Goal: Task Accomplishment & Management: Use online tool/utility

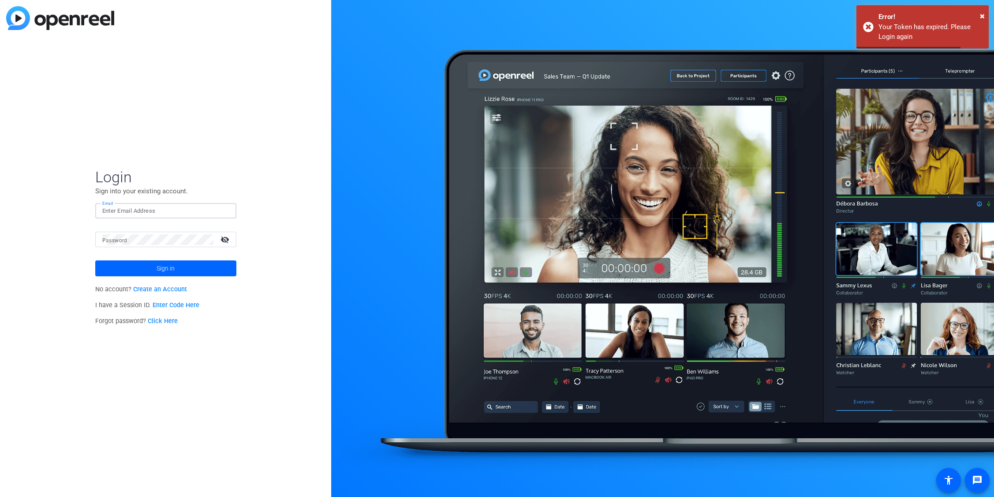
click at [141, 214] on input "Email" at bounding box center [165, 211] width 127 height 11
type input "matthew.barraro@mercer.com"
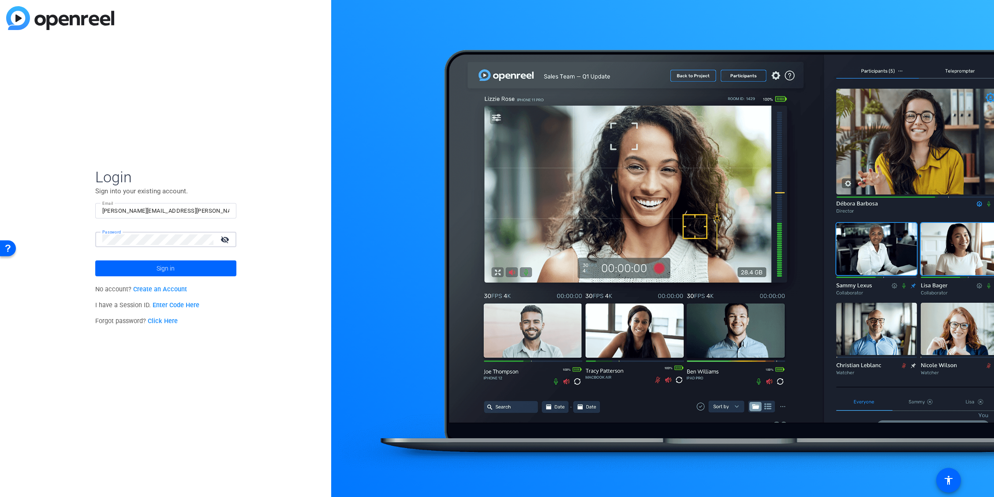
click at [95, 260] on button "Sign in" at bounding box center [165, 268] width 141 height 16
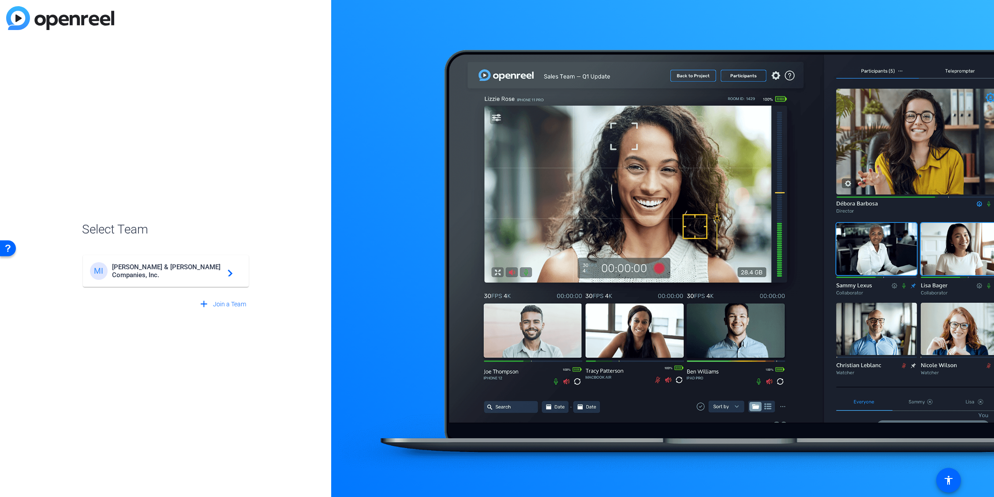
click at [137, 278] on div "MI Marsh & McLennan Companies, Inc. navigate_next" at bounding box center [166, 271] width 152 height 18
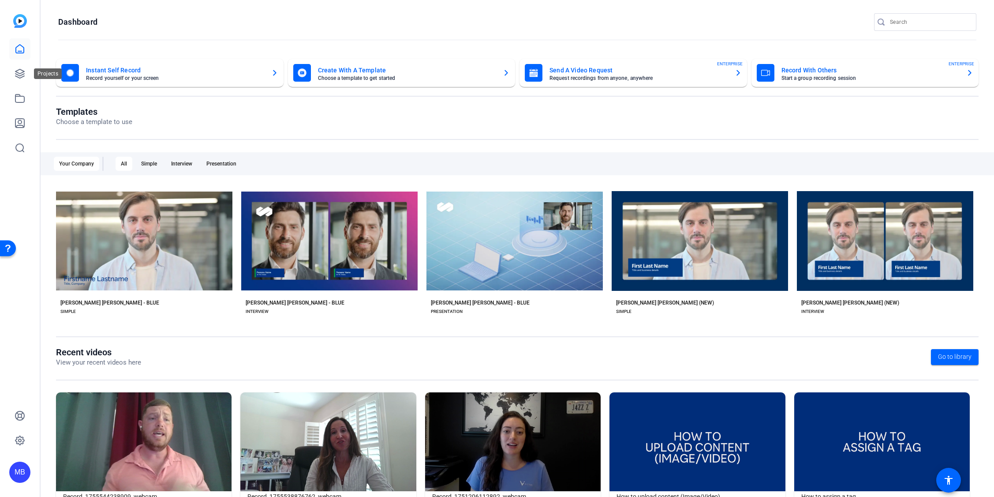
click at [34, 69] on div "Projects" at bounding box center [48, 73] width 28 height 11
click at [20, 71] on icon at bounding box center [20, 73] width 11 height 11
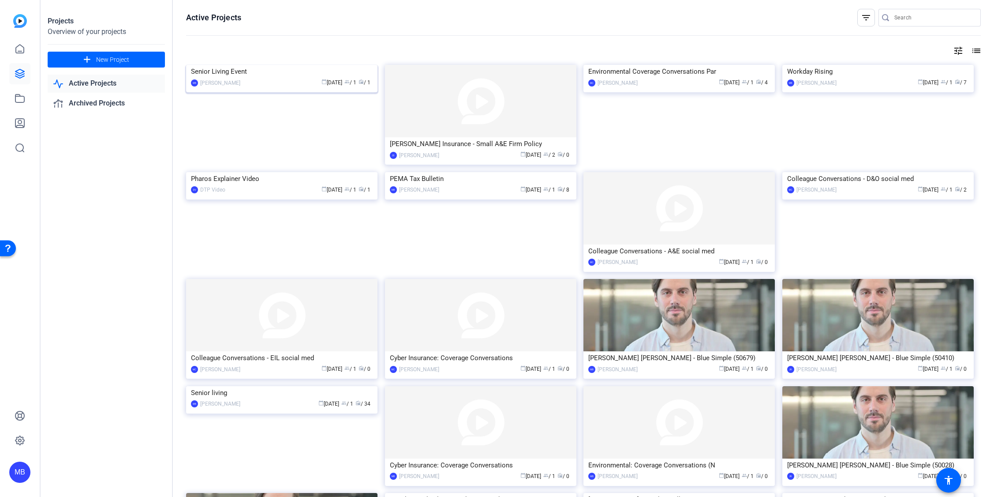
click at [330, 65] on img at bounding box center [281, 65] width 191 height 0
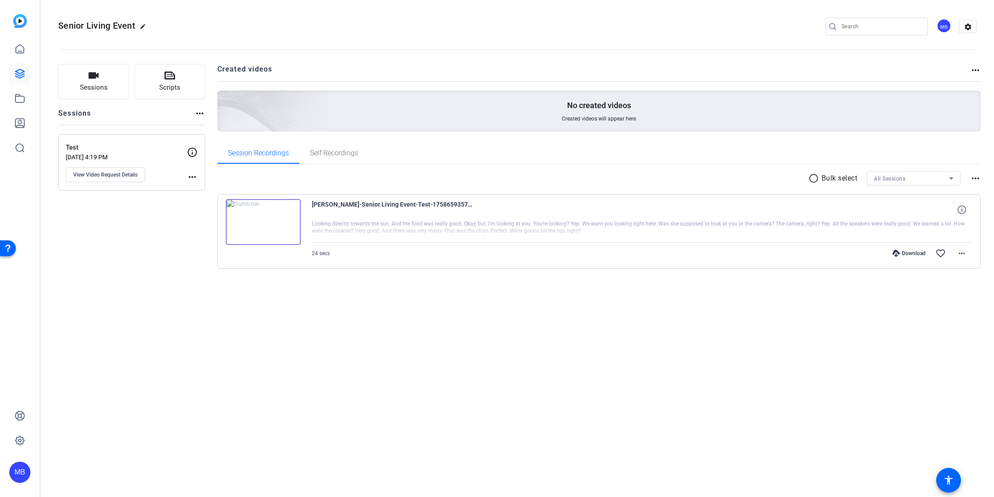
click at [280, 230] on img at bounding box center [263, 222] width 75 height 46
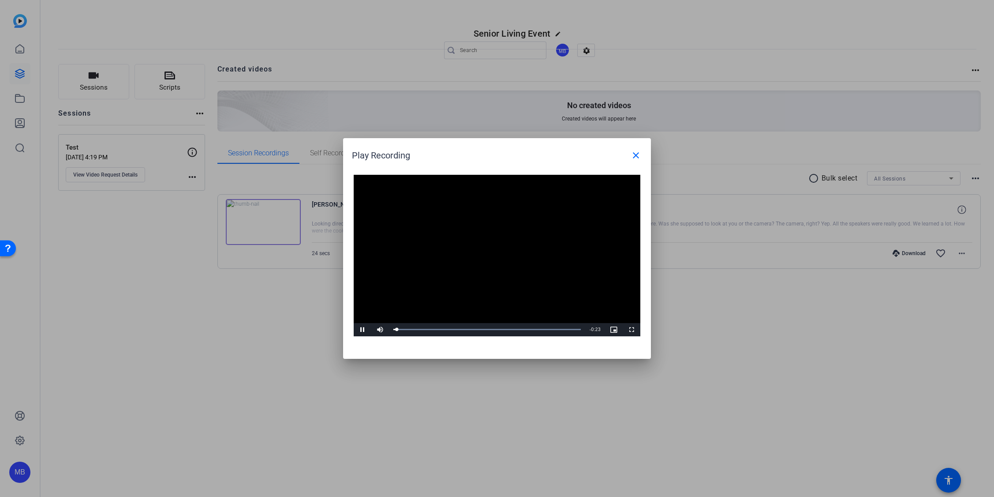
click at [543, 245] on video "Video Player" at bounding box center [497, 255] width 287 height 161
click at [638, 154] on mat-icon "close" at bounding box center [636, 155] width 11 height 11
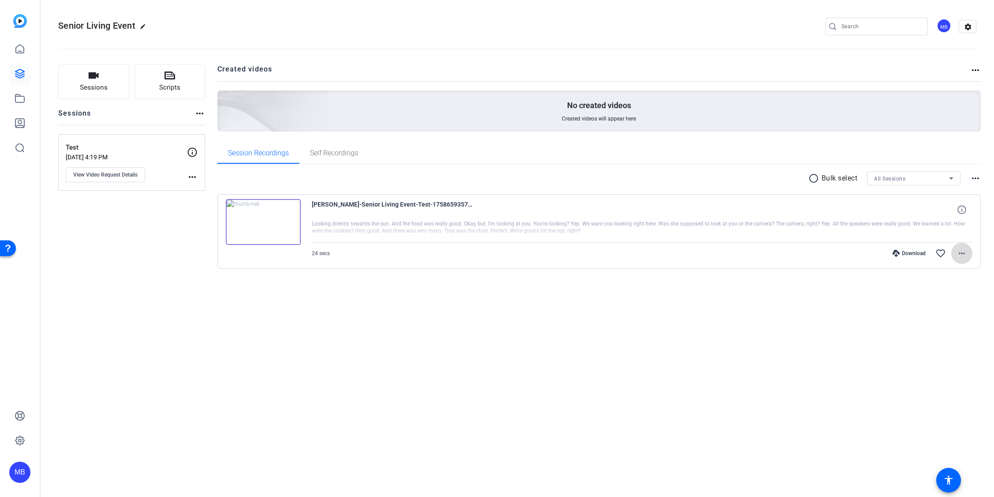
click at [968, 254] on span at bounding box center [961, 253] width 21 height 21
click at [947, 361] on span "Delete clip" at bounding box center [939, 360] width 53 height 11
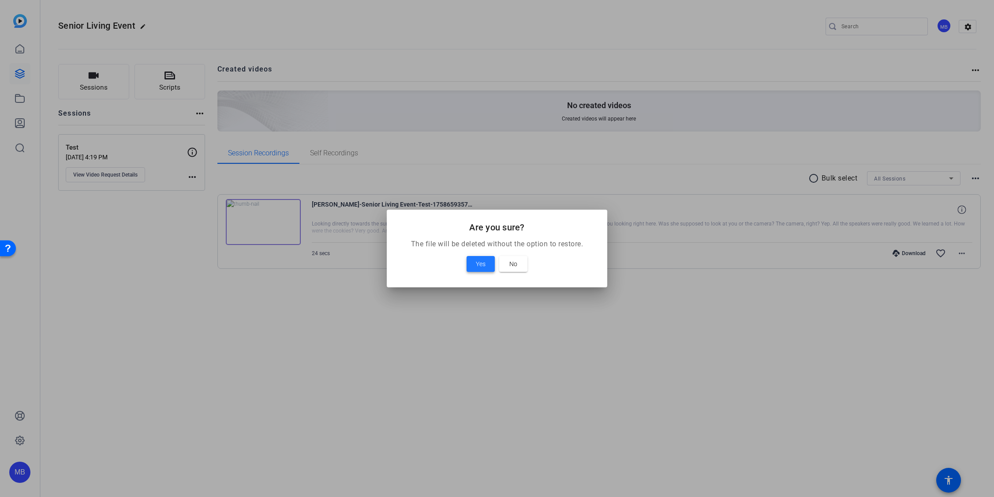
click at [471, 264] on span at bounding box center [481, 263] width 28 height 21
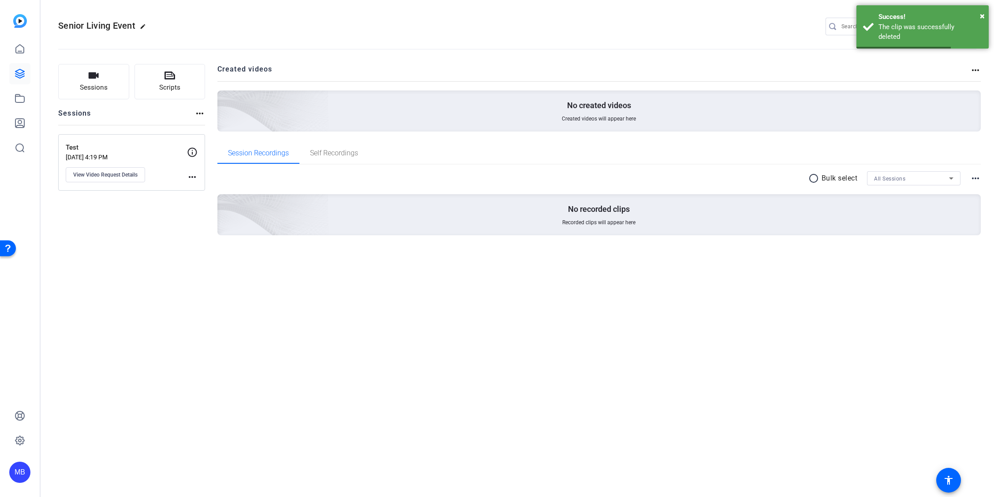
click at [179, 176] on div "Test Sep 23, 2025 @ 4:19 PM View Video Request Details" at bounding box center [126, 162] width 121 height 40
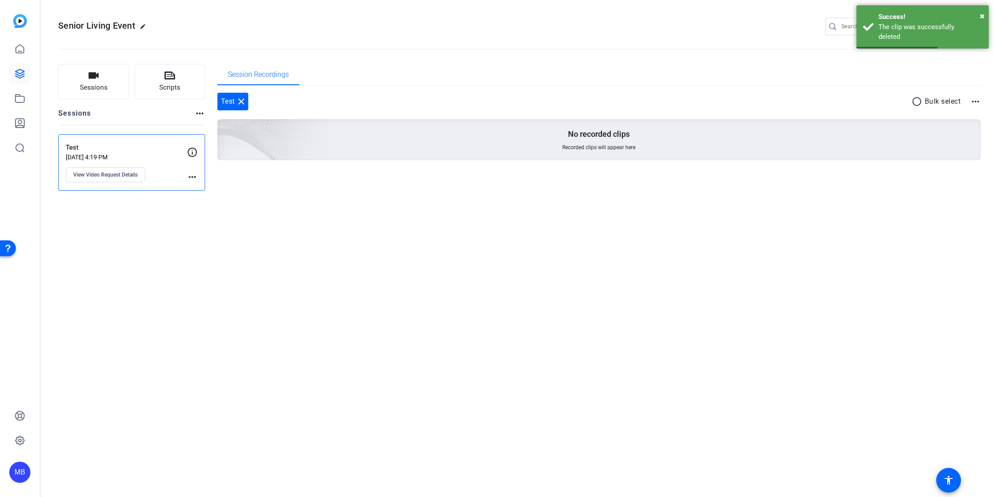
click at [193, 178] on mat-icon "more_horiz" at bounding box center [192, 177] width 11 height 11
click at [213, 187] on span "Archive Session" at bounding box center [214, 189] width 40 height 11
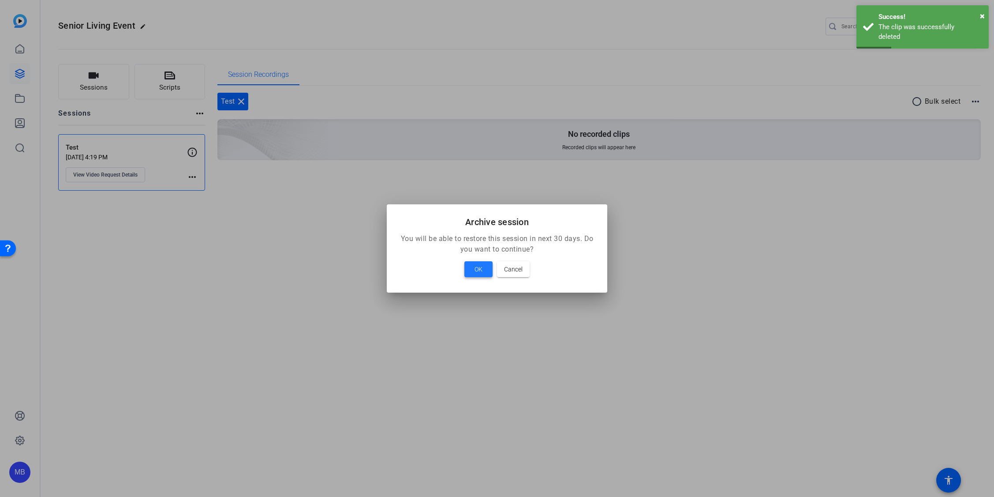
click at [479, 269] on span "OK" at bounding box center [479, 269] width 8 height 11
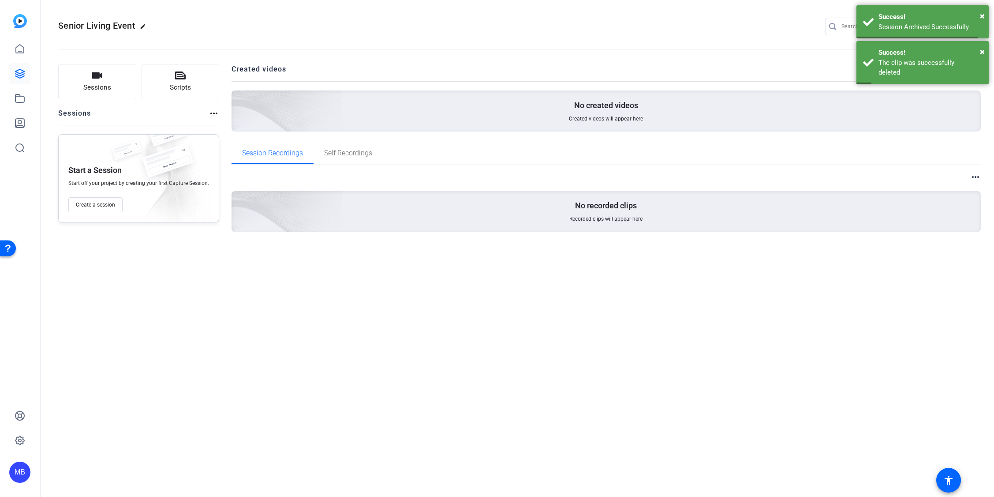
drag, startPoint x: 183, startPoint y: 234, endPoint x: 181, endPoint y: 222, distance: 12.5
click at [183, 234] on div "Sessions Scripts Sessions more_horiz Start a Session Start off your project by …" at bounding box center [138, 162] width 161 height 196
click at [97, 81] on button "Sessions" at bounding box center [97, 81] width 78 height 35
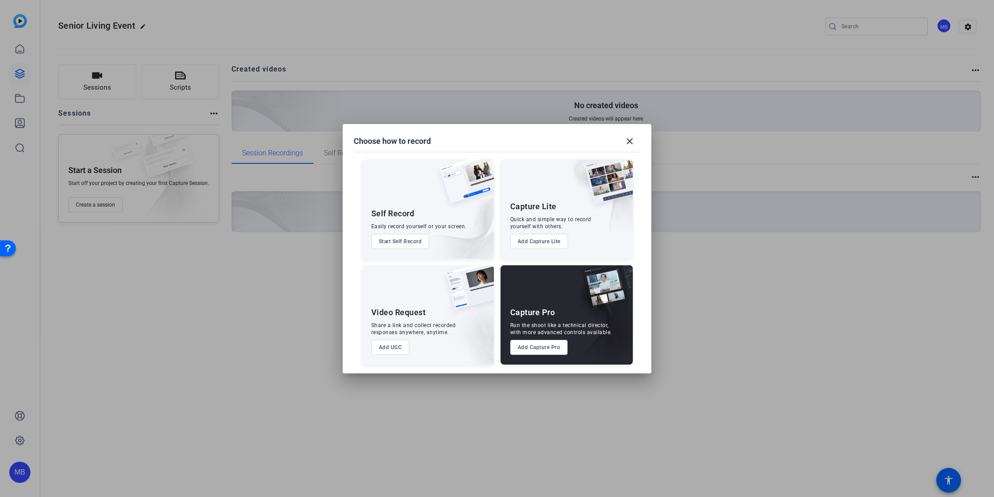
click at [541, 346] on button "Add Capture Pro" at bounding box center [539, 347] width 58 height 15
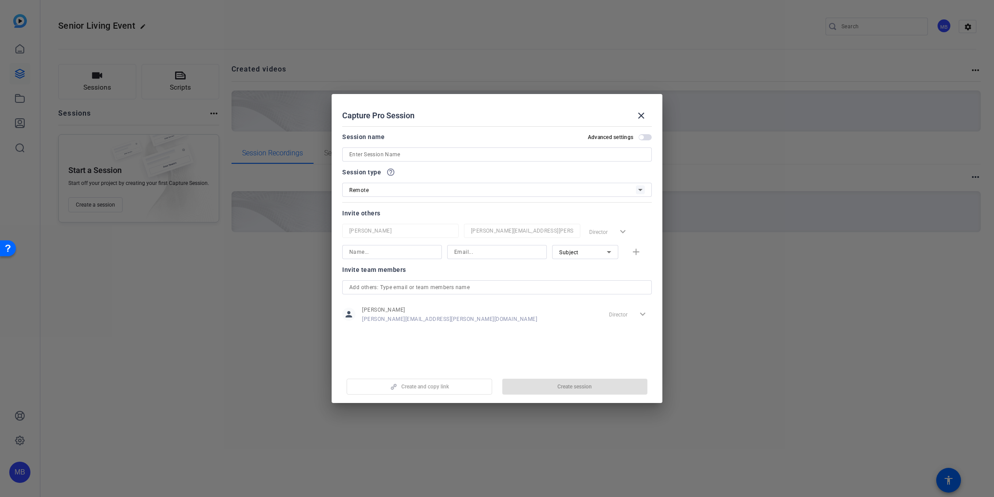
click at [439, 386] on div "Create and copy link Create session" at bounding box center [497, 383] width 310 height 22
click at [436, 154] on input at bounding box center [497, 154] width 296 height 11
type input "Senior Living With Assistance"
click at [415, 388] on span "Create and copy link" at bounding box center [425, 386] width 48 height 7
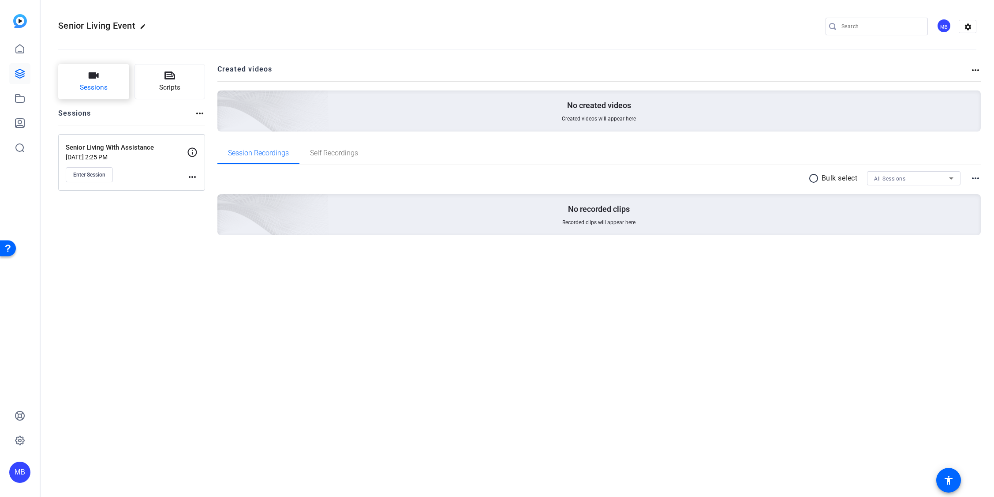
click at [101, 82] on button "Sessions" at bounding box center [93, 81] width 71 height 35
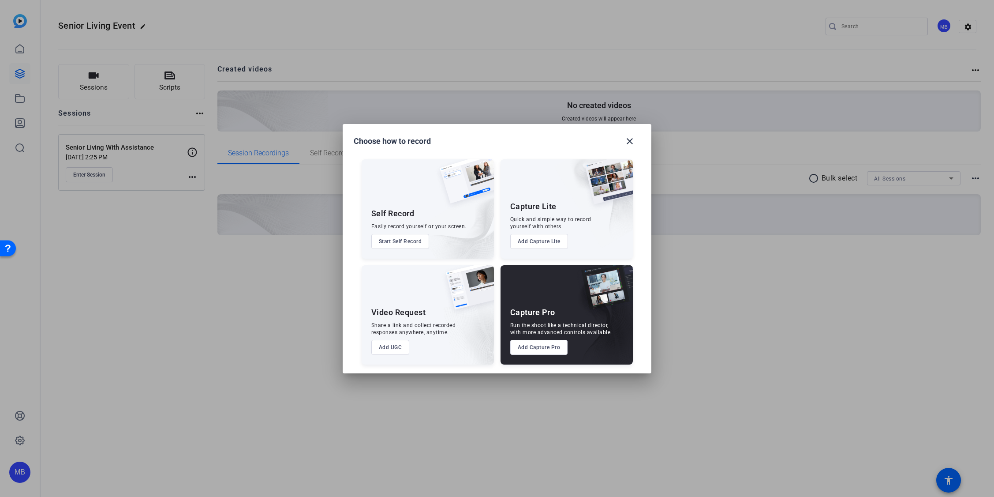
click at [393, 348] on button "Add UGC" at bounding box center [390, 347] width 38 height 15
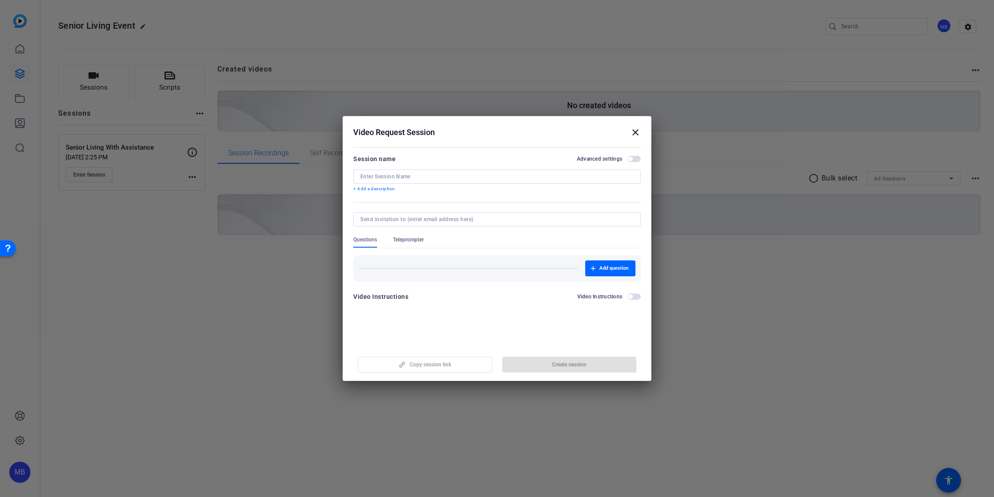
click at [401, 176] on input at bounding box center [496, 176] width 273 height 7
type input "Senior Living Self-Service"
click at [540, 364] on span "button" at bounding box center [569, 364] width 135 height 21
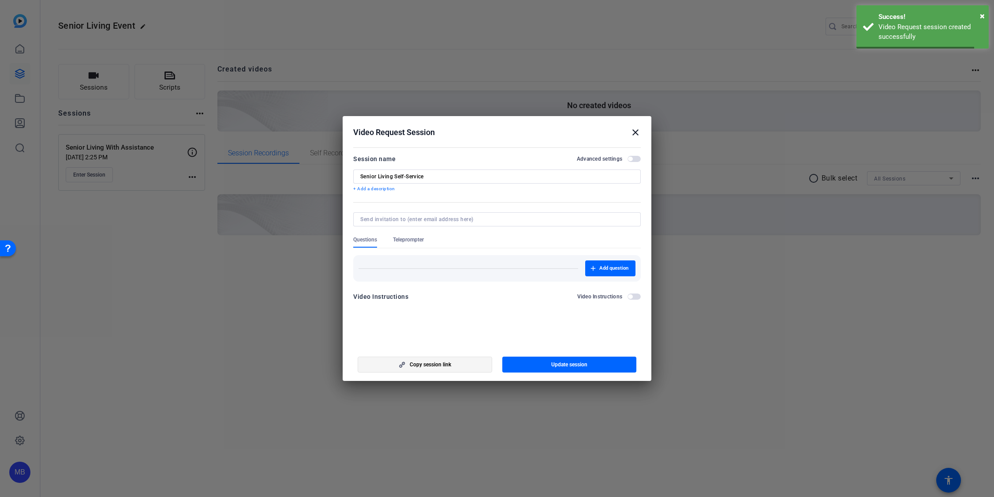
click at [460, 366] on span "button" at bounding box center [425, 364] width 134 height 21
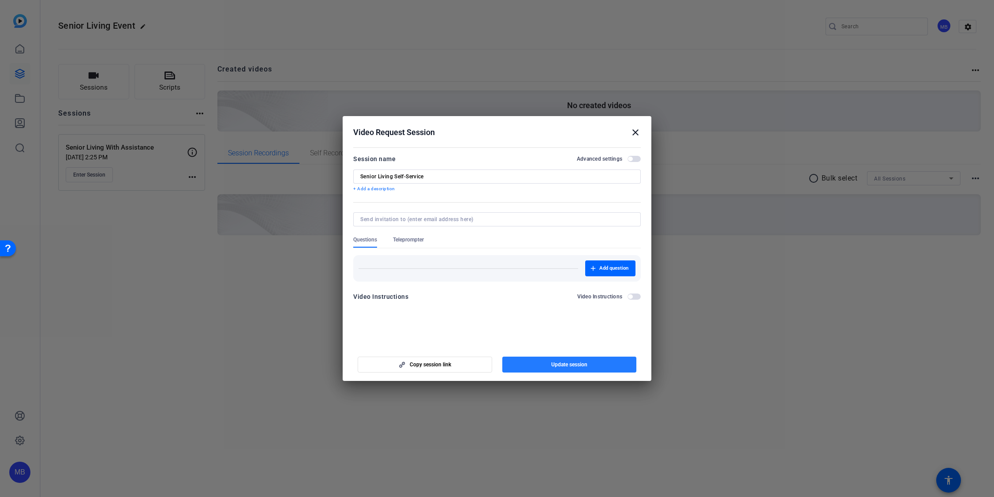
click at [551, 365] on span "Update session" at bounding box center [569, 364] width 36 height 7
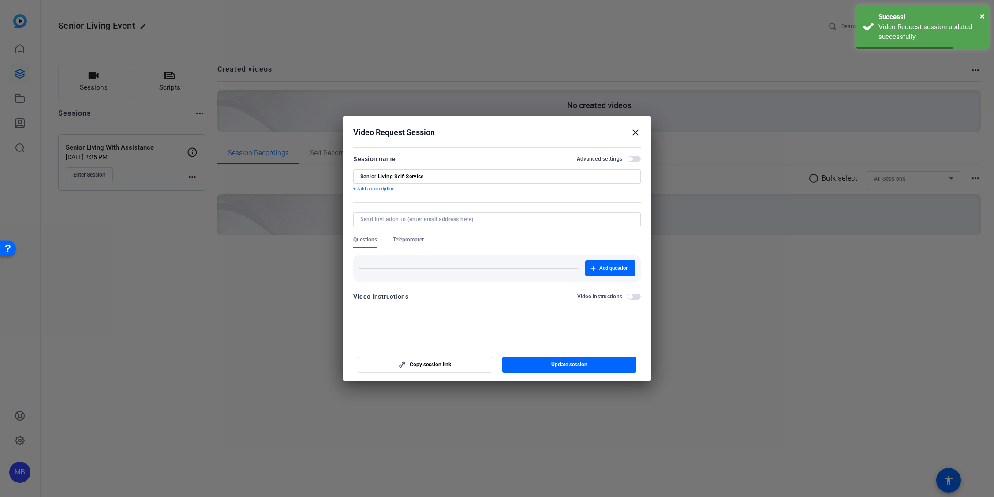
click at [641, 128] on h2 "Video Request Session close" at bounding box center [497, 130] width 309 height 29
click at [635, 131] on mat-icon "close" at bounding box center [635, 132] width 11 height 11
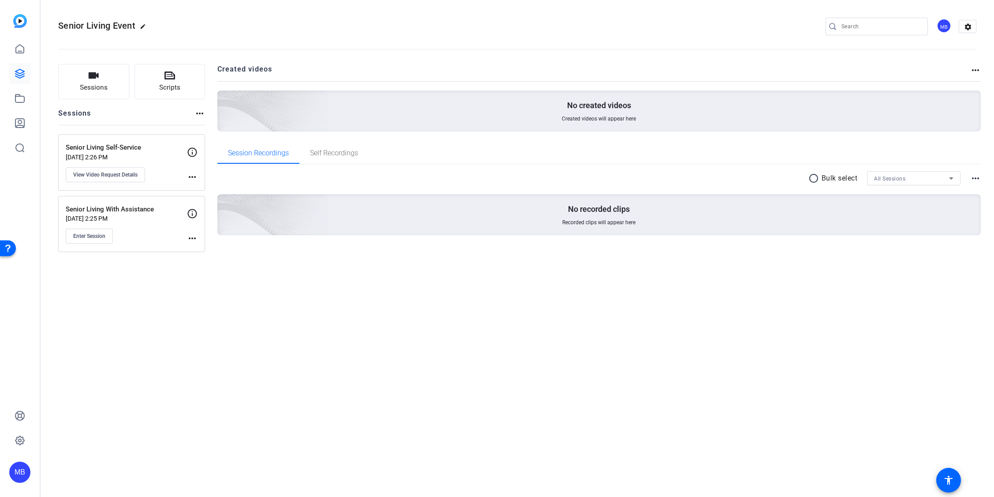
click at [193, 175] on mat-icon "more_horiz" at bounding box center [192, 177] width 11 height 11
click at [175, 174] on div at bounding box center [497, 248] width 994 height 497
click at [124, 178] on button "View Video Request Details" at bounding box center [105, 174] width 79 height 15
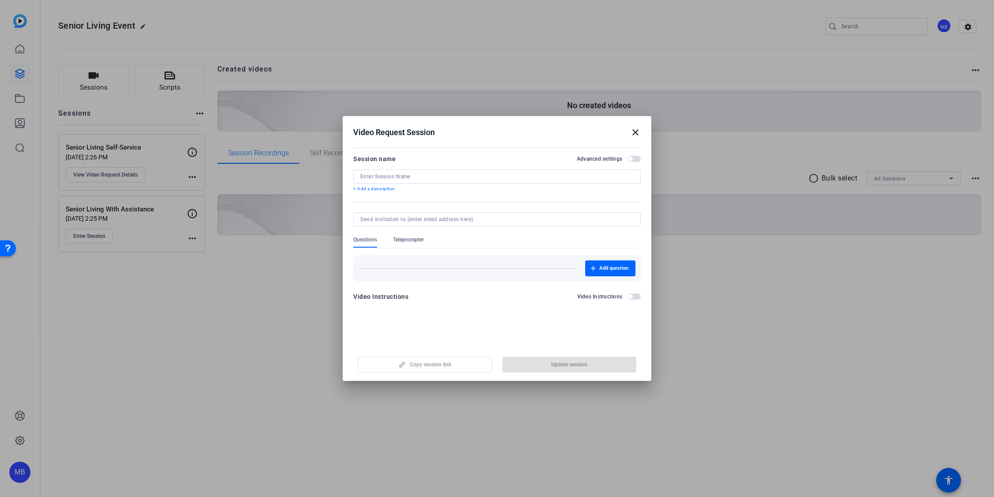
type input "Senior Living Self-Service"
click at [630, 156] on span "button" at bounding box center [634, 159] width 13 height 6
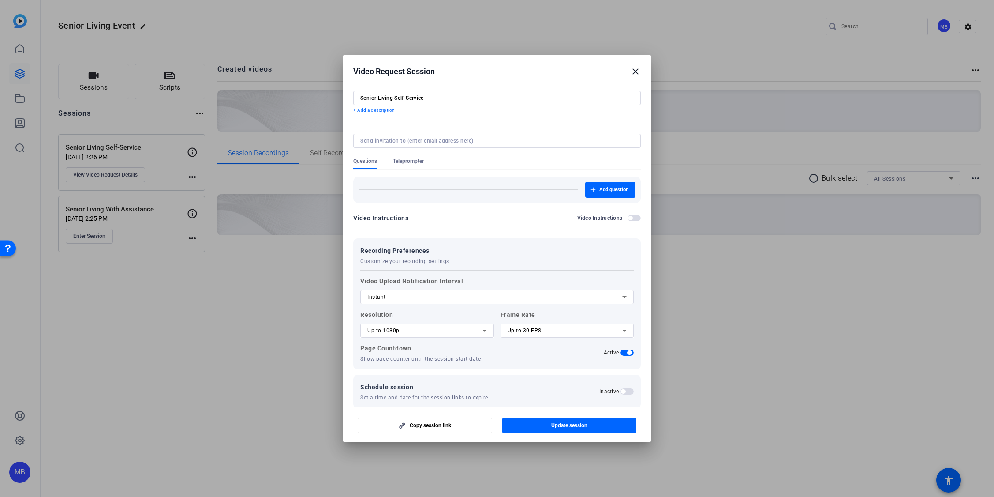
scroll to position [19, 0]
click at [466, 328] on div "Up to 1080p" at bounding box center [424, 329] width 115 height 11
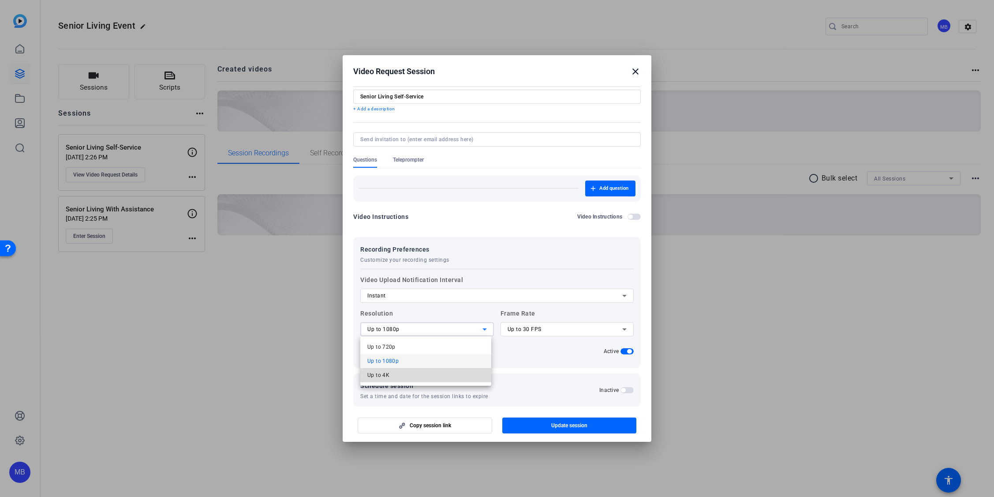
click at [458, 375] on mat-option "Up to 4K" at bounding box center [425, 375] width 131 height 14
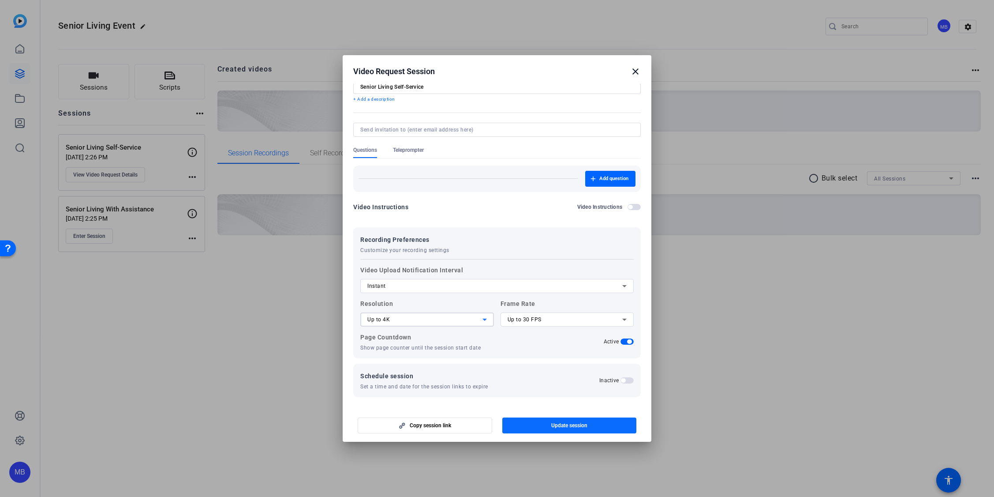
click at [561, 423] on span "Update session" at bounding box center [569, 425] width 36 height 7
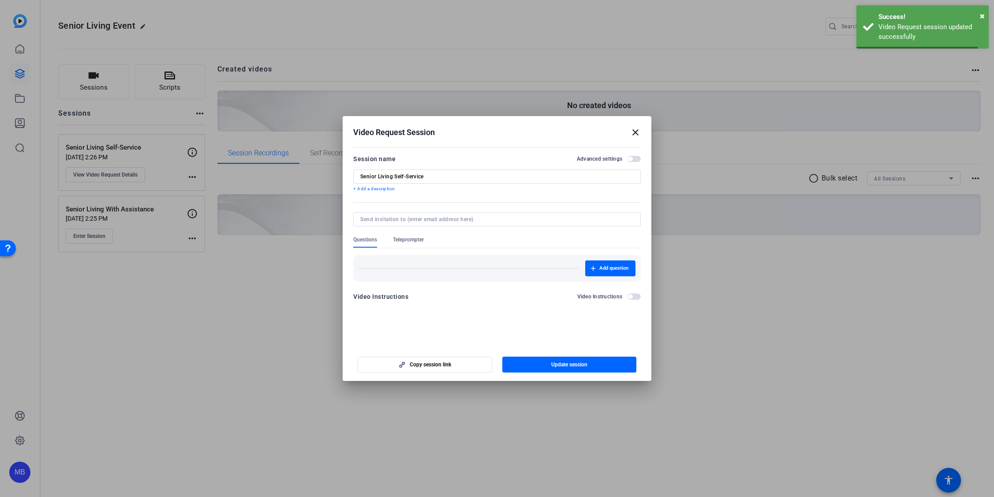
scroll to position [0, 0]
click at [594, 369] on span "button" at bounding box center [569, 364] width 135 height 21
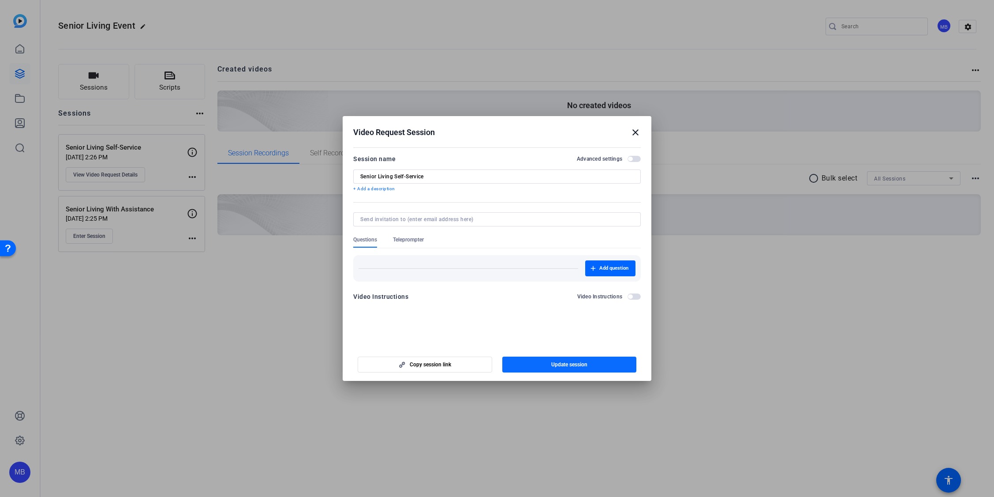
click at [584, 370] on span "button" at bounding box center [569, 364] width 135 height 21
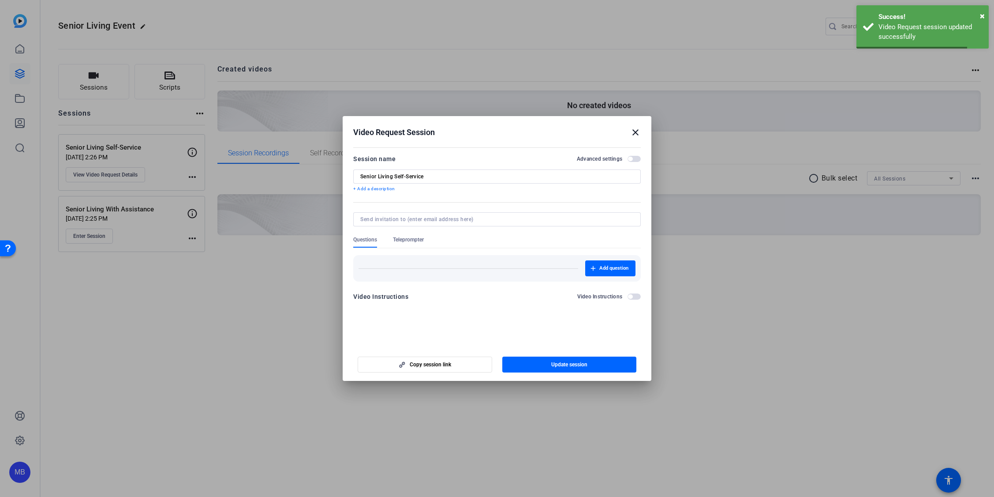
click at [638, 130] on mat-icon "close" at bounding box center [635, 132] width 11 height 11
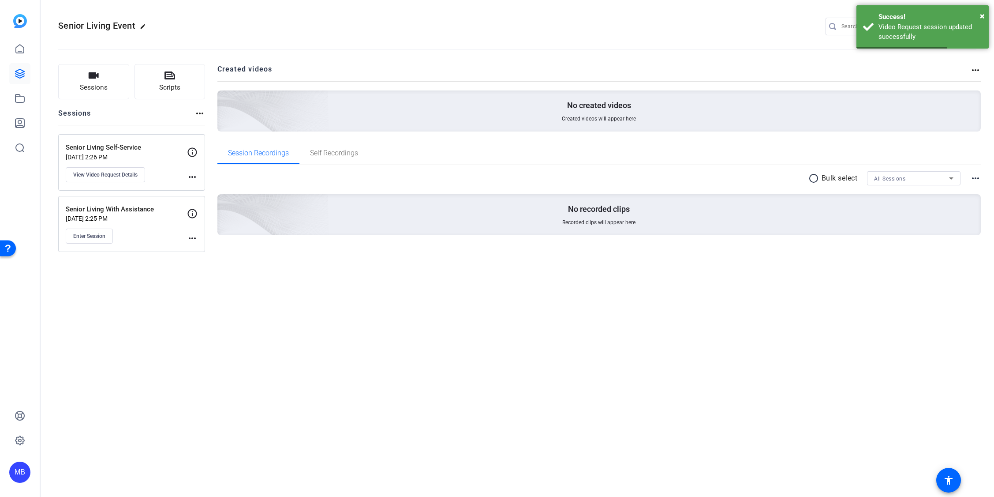
click at [168, 209] on p "Senior Living With Assistance" at bounding box center [126, 209] width 121 height 10
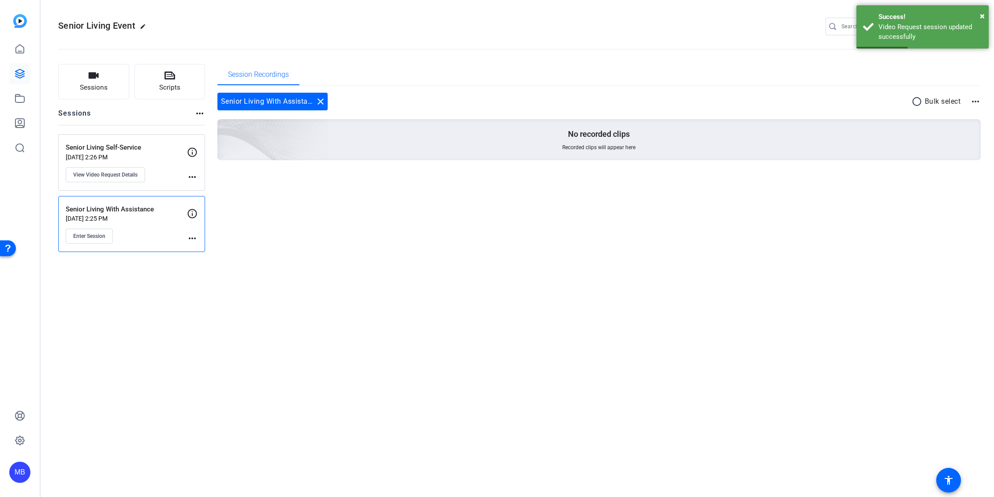
click at [131, 219] on p "[DATE] 2:25 PM" at bounding box center [126, 218] width 121 height 7
click at [198, 215] on div "Senior Living With Assistance Sep 28, 2025 @ 2:25 PM Enter Session more_horiz" at bounding box center [131, 224] width 147 height 56
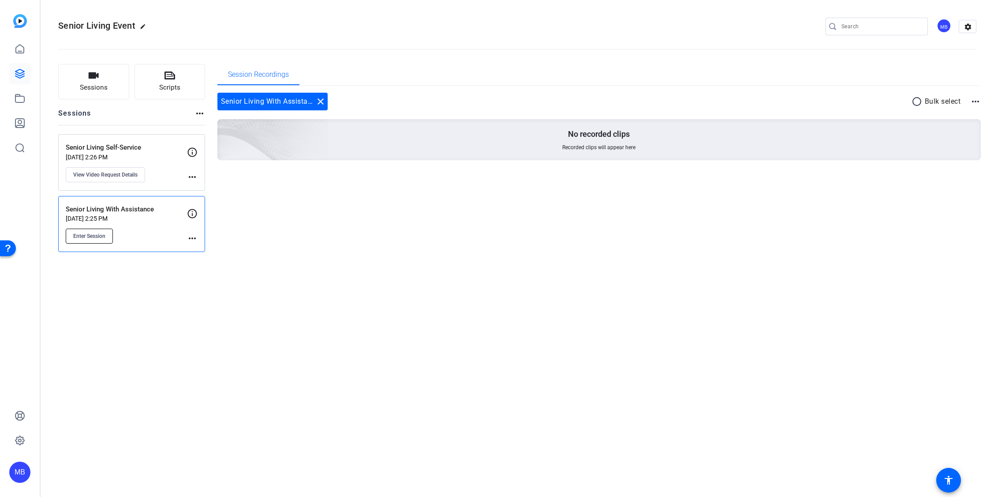
click at [106, 232] on button "Enter Session" at bounding box center [89, 235] width 47 height 15
click at [195, 211] on icon at bounding box center [192, 213] width 11 height 11
click at [196, 241] on mat-icon "more_horiz" at bounding box center [192, 238] width 11 height 11
click at [210, 252] on span "Edit Session" at bounding box center [214, 251] width 40 height 11
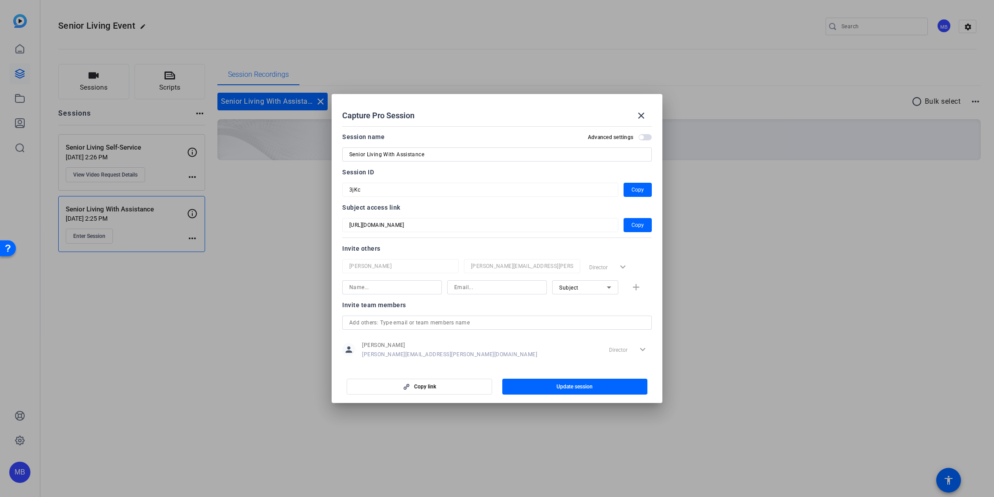
click at [639, 137] on span "button" at bounding box center [641, 137] width 4 height 4
click at [651, 109] on span at bounding box center [641, 115] width 21 height 21
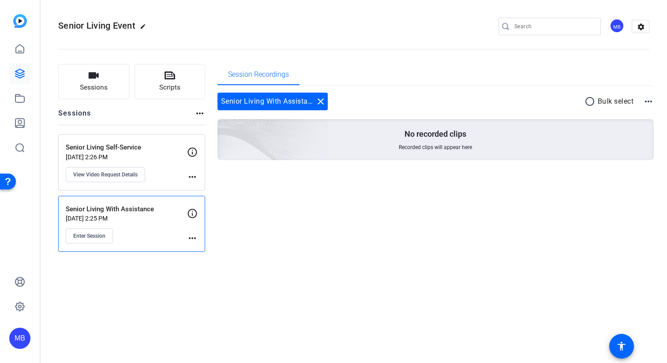
click at [532, 299] on div "Senior Living Event edit MB settings Sessions Scripts Sessions more_horiz Senio…" at bounding box center [354, 181] width 626 height 363
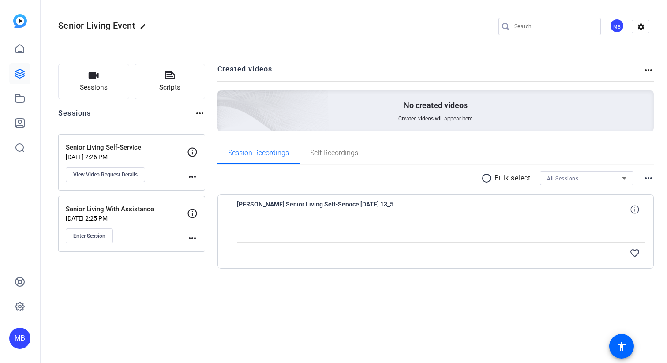
click at [405, 220] on div at bounding box center [441, 231] width 409 height 22
click at [635, 209] on icon at bounding box center [634, 209] width 8 height 8
click at [479, 296] on div "radio_button_unchecked Bulk select All Sessions more_horiz Sarah Senior Living …" at bounding box center [435, 231] width 437 height 132
click at [636, 209] on icon at bounding box center [634, 209] width 8 height 8
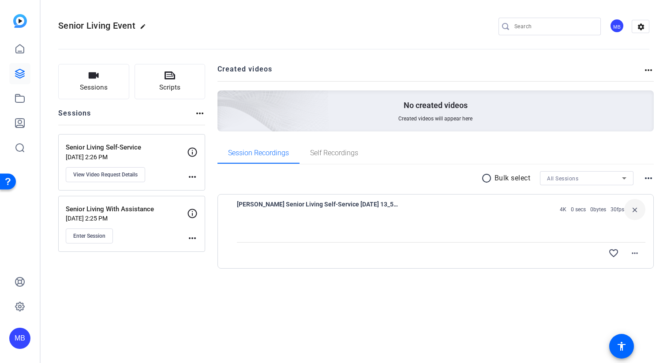
click at [481, 238] on div at bounding box center [441, 231] width 409 height 22
click at [334, 152] on span "Self Recordings" at bounding box center [334, 153] width 48 height 7
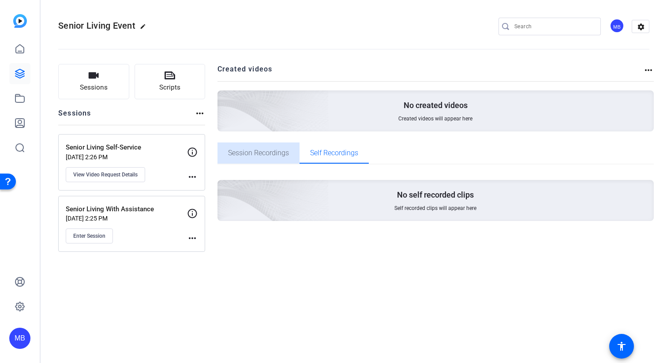
click at [276, 159] on span "Session Recordings" at bounding box center [258, 152] width 61 height 21
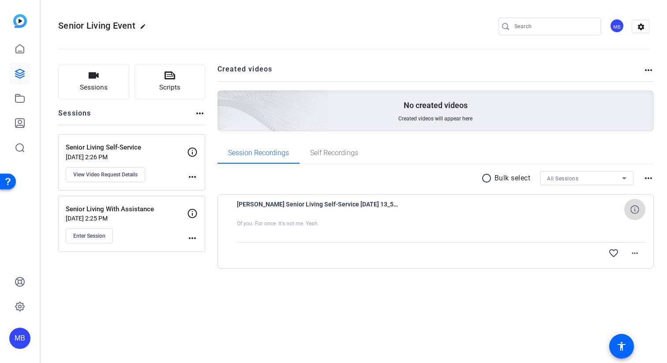
click at [640, 210] on span at bounding box center [634, 209] width 21 height 21
click at [360, 234] on div at bounding box center [441, 231] width 409 height 22
click at [302, 220] on div at bounding box center [441, 231] width 409 height 22
click at [639, 252] on mat-icon "more_horiz" at bounding box center [634, 253] width 11 height 11
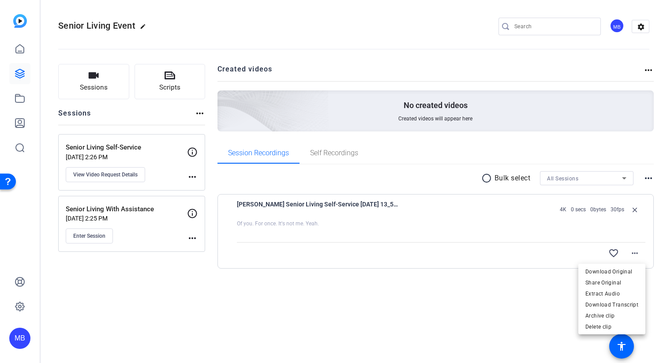
click at [487, 289] on div at bounding box center [333, 181] width 667 height 363
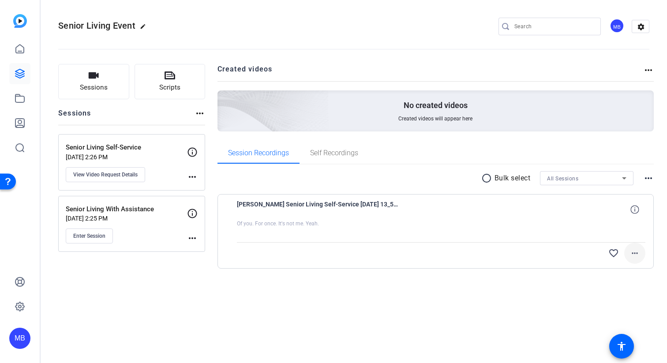
click at [635, 253] on mat-icon "more_horiz" at bounding box center [634, 253] width 11 height 11
click at [478, 286] on div at bounding box center [333, 181] width 667 height 363
click at [93, 234] on span "Enter Session" at bounding box center [89, 235] width 32 height 7
click at [635, 256] on mat-icon "more_horiz" at bounding box center [634, 253] width 11 height 11
click at [495, 212] on div at bounding box center [333, 181] width 667 height 363
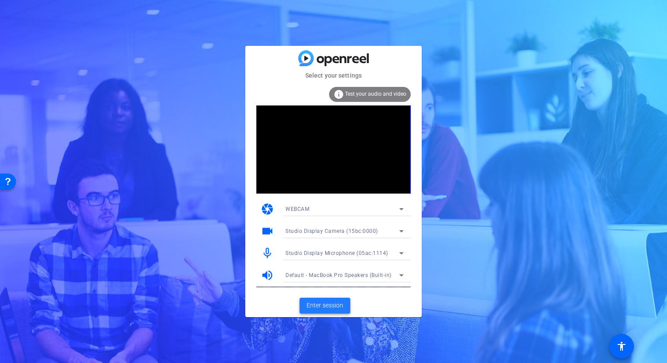
click at [326, 306] on span "Enter session" at bounding box center [325, 305] width 37 height 9
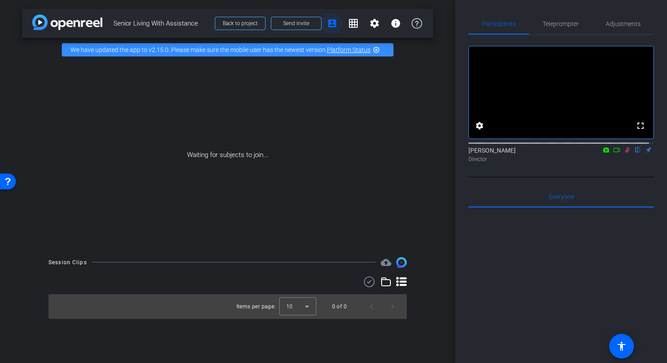
click at [329, 22] on mat-icon "account_box" at bounding box center [332, 23] width 11 height 11
click at [395, 22] on mat-icon "info" at bounding box center [395, 23] width 11 height 11
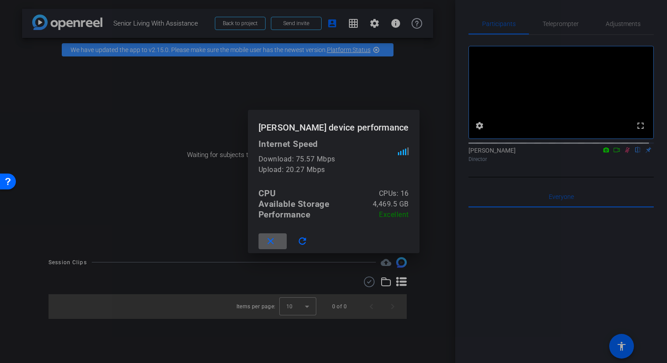
click at [398, 89] on div at bounding box center [333, 181] width 667 height 363
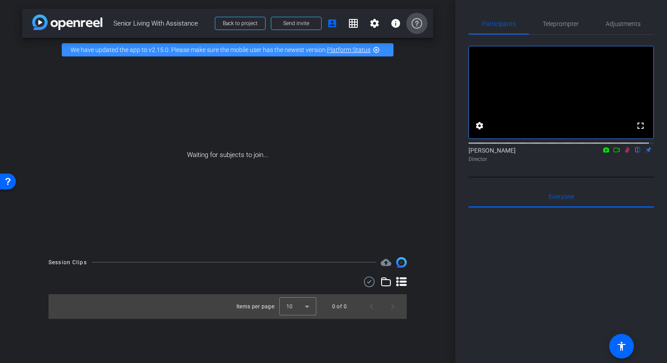
click at [420, 24] on icon at bounding box center [417, 23] width 11 height 11
click at [375, 25] on mat-icon "settings" at bounding box center [374, 23] width 11 height 11
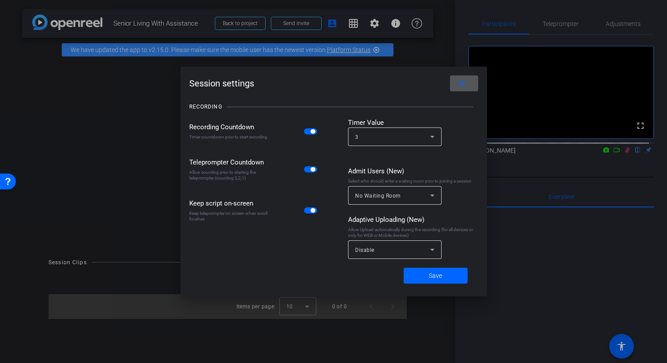
click at [462, 84] on mat-icon "close" at bounding box center [462, 83] width 11 height 11
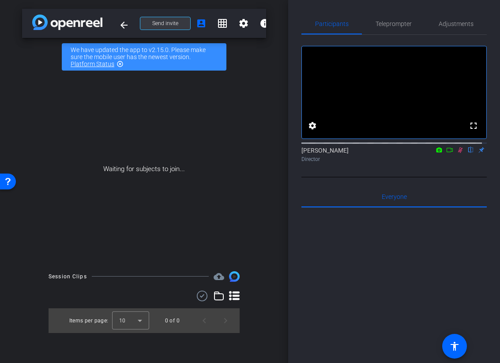
click at [166, 21] on span "Send invite" at bounding box center [165, 23] width 26 height 7
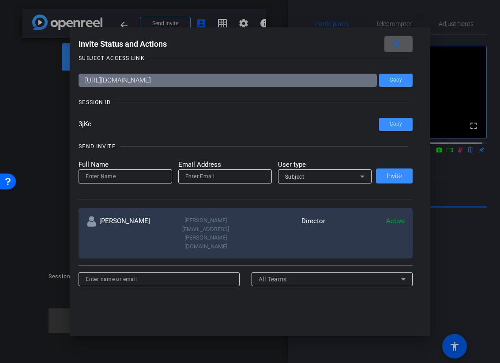
scroll to position [17, 0]
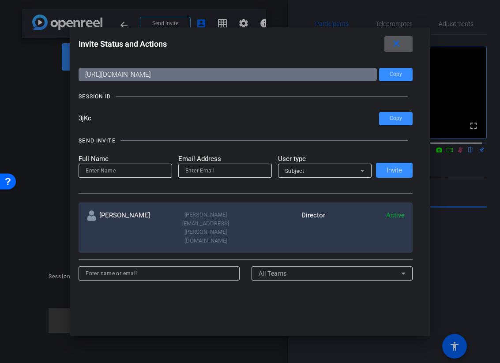
click at [116, 178] on div at bounding box center [126, 183] width 94 height 10
click at [116, 172] on input at bounding box center [125, 170] width 79 height 11
type input "Sarah"
click at [205, 165] on input "email" at bounding box center [224, 170] width 79 height 11
click at [321, 169] on div "Subject" at bounding box center [322, 170] width 75 height 11
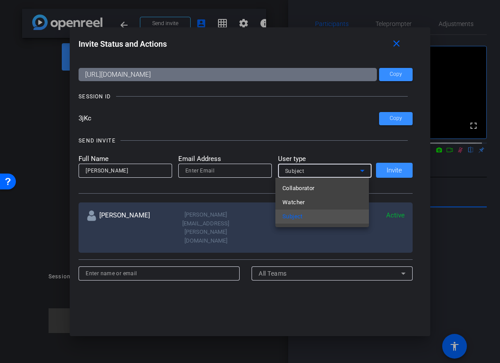
click at [307, 215] on mat-option "Subject" at bounding box center [322, 217] width 94 height 14
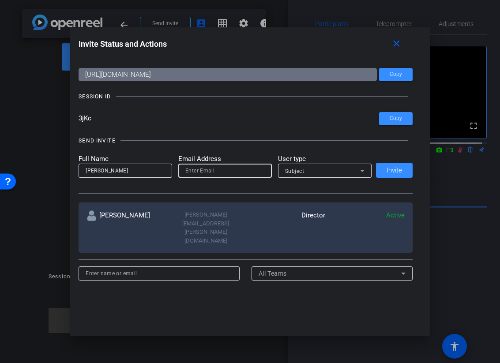
click at [209, 168] on input "email" at bounding box center [224, 170] width 79 height 11
click at [129, 175] on input "Sarah" at bounding box center [125, 170] width 79 height 11
click at [197, 174] on input "email" at bounding box center [224, 170] width 79 height 11
type input "sarahscelsa@gmail.com"
click at [390, 172] on span "Invite" at bounding box center [393, 170] width 15 height 7
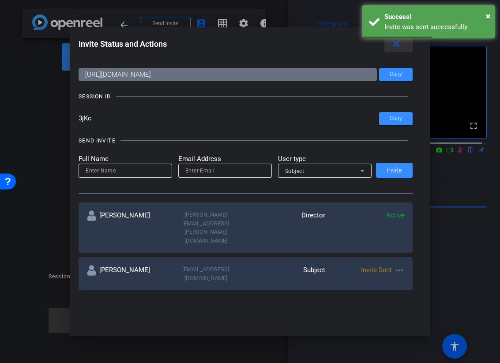
click at [398, 47] on mat-icon "close" at bounding box center [396, 43] width 11 height 11
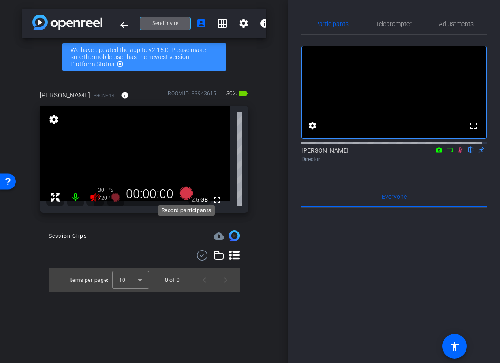
click at [183, 195] on icon at bounding box center [185, 193] width 13 height 13
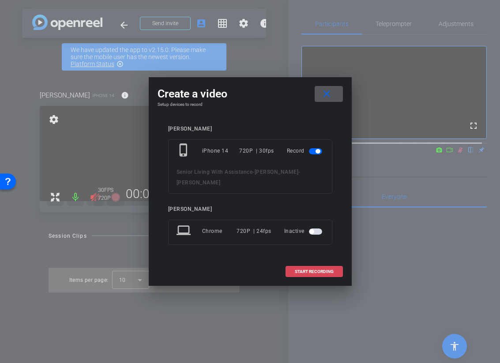
click at [329, 269] on span at bounding box center [314, 271] width 56 height 21
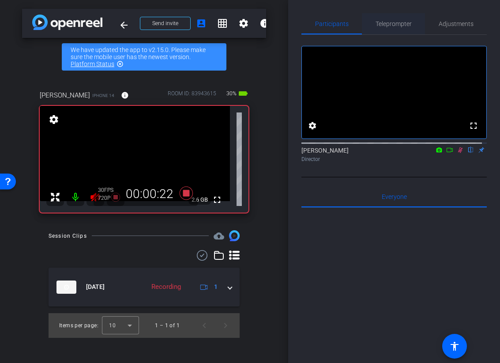
click at [413, 28] on div "Teleprompter" at bounding box center [393, 23] width 63 height 21
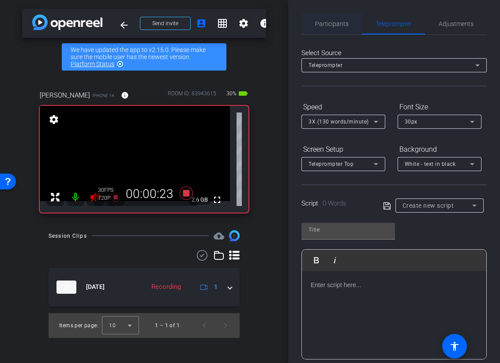
click at [340, 26] on span "Participants" at bounding box center [332, 24] width 34 height 6
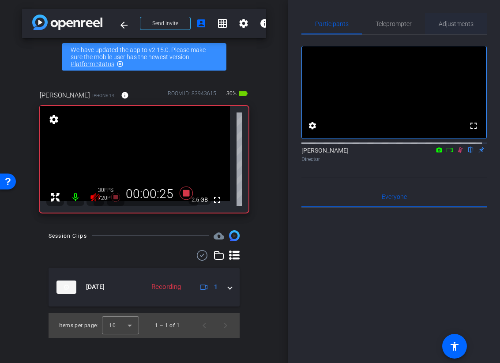
click at [458, 25] on span "Adjustments" at bounding box center [455, 24] width 35 height 6
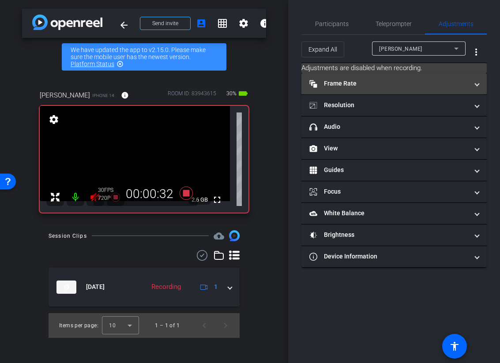
click at [431, 86] on mat-panel-title "Frame Rate Frame Rate" at bounding box center [388, 83] width 159 height 9
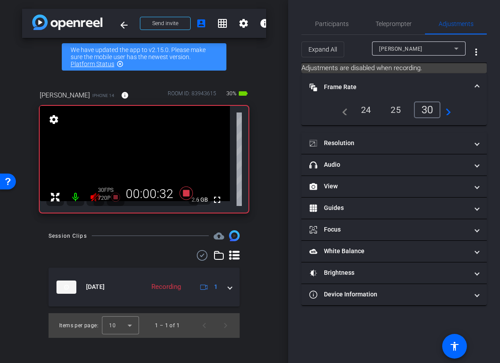
click at [431, 86] on mat-panel-title "Frame Rate Frame Rate" at bounding box center [388, 86] width 159 height 9
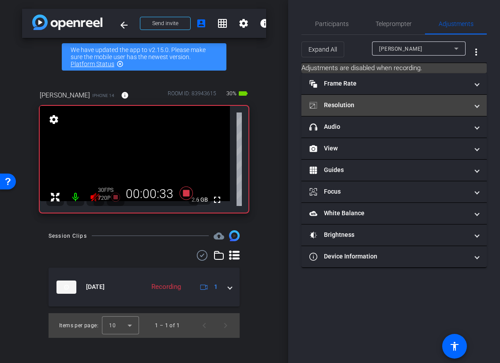
click at [386, 101] on mat-panel-title "Resolution" at bounding box center [388, 105] width 159 height 9
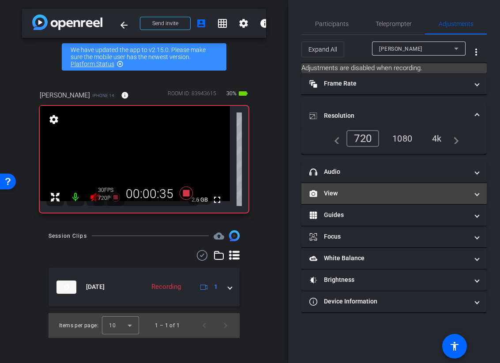
click at [394, 191] on mat-panel-title "View" at bounding box center [388, 193] width 159 height 9
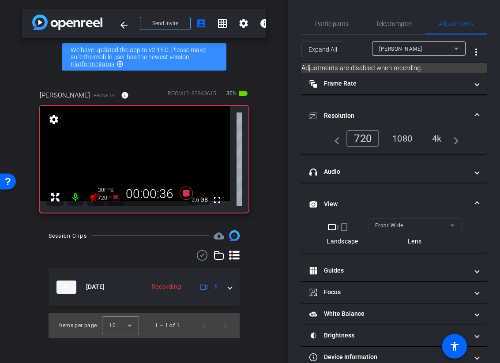
click at [425, 227] on mat-form-field "Front Wide" at bounding box center [415, 225] width 94 height 14
click at [391, 224] on mat-form-field "Front Wide" at bounding box center [415, 225] width 94 height 14
drag, startPoint x: 407, startPoint y: 240, endPoint x: 360, endPoint y: 232, distance: 48.0
click at [396, 240] on div at bounding box center [415, 237] width 94 height 10
click at [342, 226] on div "crop_landscape | crop_portrait" at bounding box center [341, 227] width 31 height 11
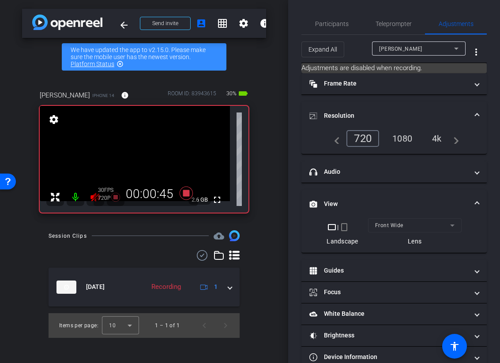
click at [51, 114] on div "settings" at bounding box center [53, 119] width 15 height 15
click at [53, 121] on mat-icon "settings" at bounding box center [54, 119] width 12 height 11
click at [184, 192] on icon at bounding box center [185, 193] width 13 height 13
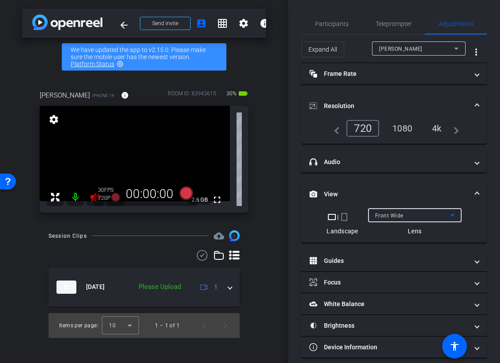
click at [417, 215] on div "Front Wide" at bounding box center [412, 215] width 75 height 11
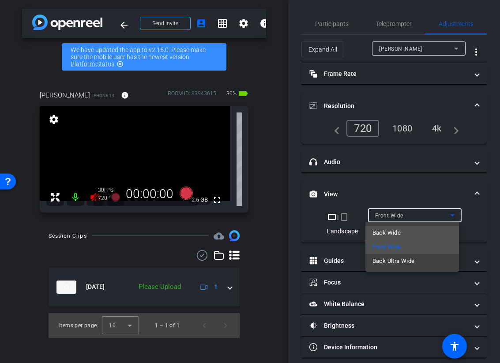
click at [388, 232] on span "Back Wide" at bounding box center [386, 233] width 28 height 11
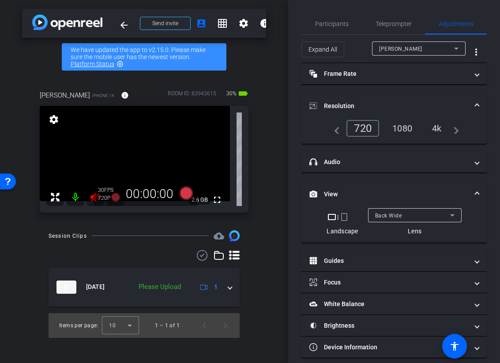
click at [344, 217] on mat-icon "crop_portrait" at bounding box center [344, 217] width 11 height 11
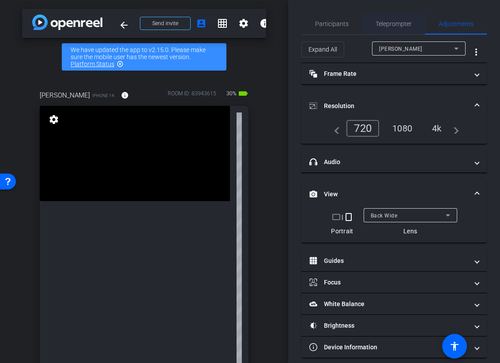
scroll to position [6, 0]
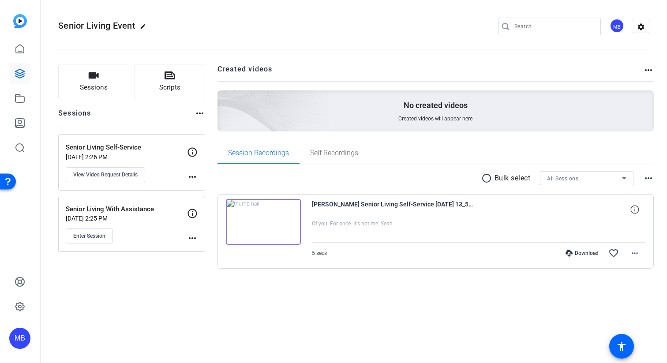
click at [268, 213] on img at bounding box center [263, 222] width 75 height 46
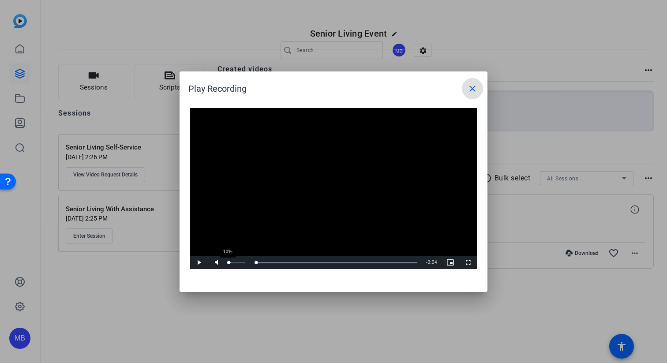
drag, startPoint x: 316, startPoint y: 263, endPoint x: 229, endPoint y: 261, distance: 86.9
click at [229, 260] on div "Play Mute 10% Current Time 0:00 / Duration 0:04 Loaded : 100.00% 0:00 0:00 Stre…" at bounding box center [333, 262] width 287 height 13
click at [480, 90] on span at bounding box center [472, 88] width 21 height 21
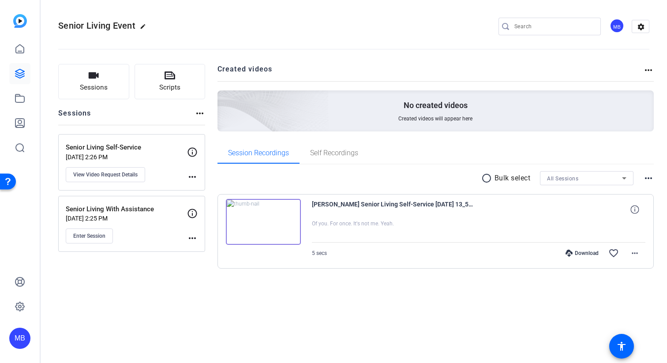
click at [195, 212] on icon at bounding box center [192, 213] width 9 height 9
click at [195, 213] on icon at bounding box center [192, 213] width 11 height 11
click at [194, 239] on mat-icon "more_horiz" at bounding box center [192, 238] width 11 height 11
click at [176, 220] on div at bounding box center [333, 181] width 667 height 363
click at [191, 210] on icon at bounding box center [192, 213] width 11 height 11
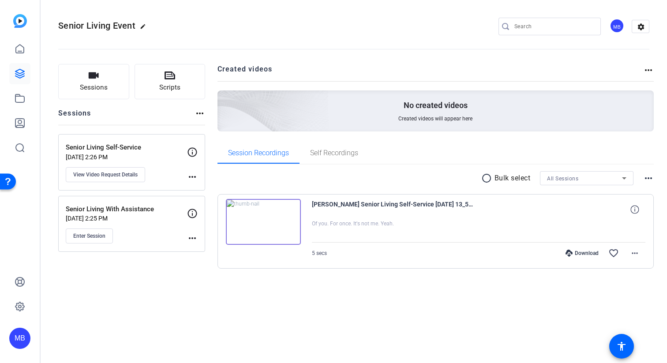
click at [150, 211] on p "Senior Living With Assistance" at bounding box center [126, 209] width 121 height 10
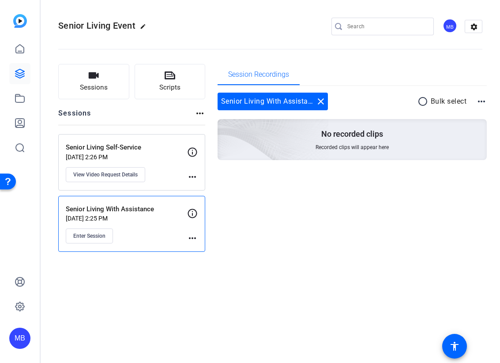
click at [195, 212] on icon at bounding box center [192, 213] width 11 height 11
click at [358, 218] on div "Session Recordings Senior Living With Assistance close radio_button_unchecked B…" at bounding box center [352, 158] width 270 height 188
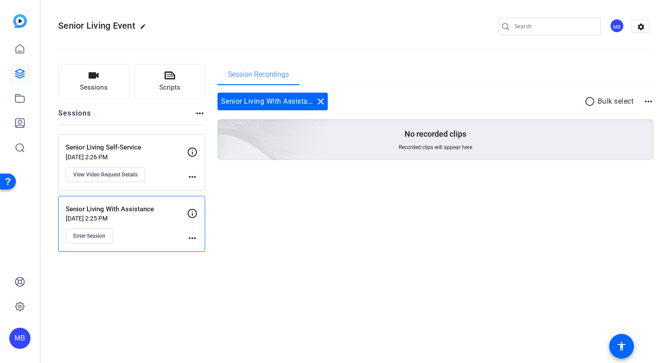
click at [156, 145] on p "Senior Living Self-Service" at bounding box center [126, 147] width 121 height 10
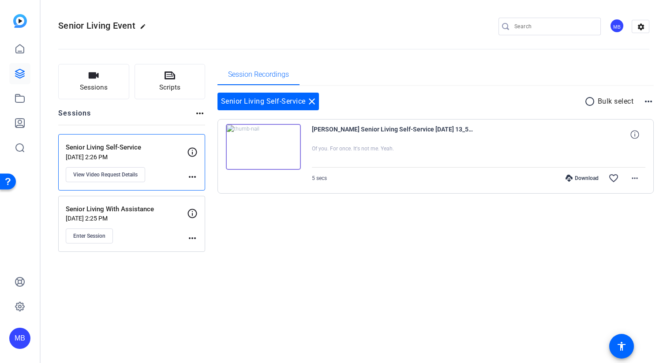
click at [163, 213] on p "Senior Living With Assistance" at bounding box center [126, 209] width 121 height 10
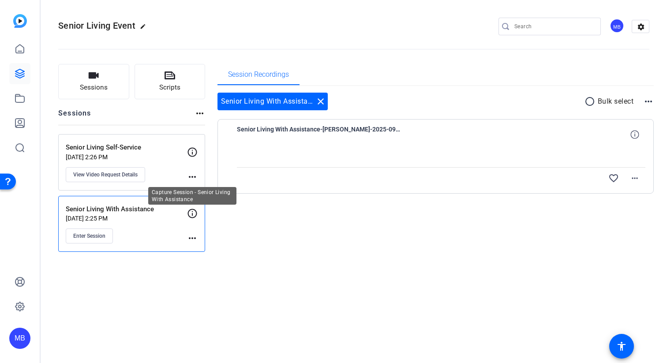
click at [193, 214] on icon at bounding box center [192, 213] width 11 height 11
